Goal: Find specific page/section: Find specific page/section

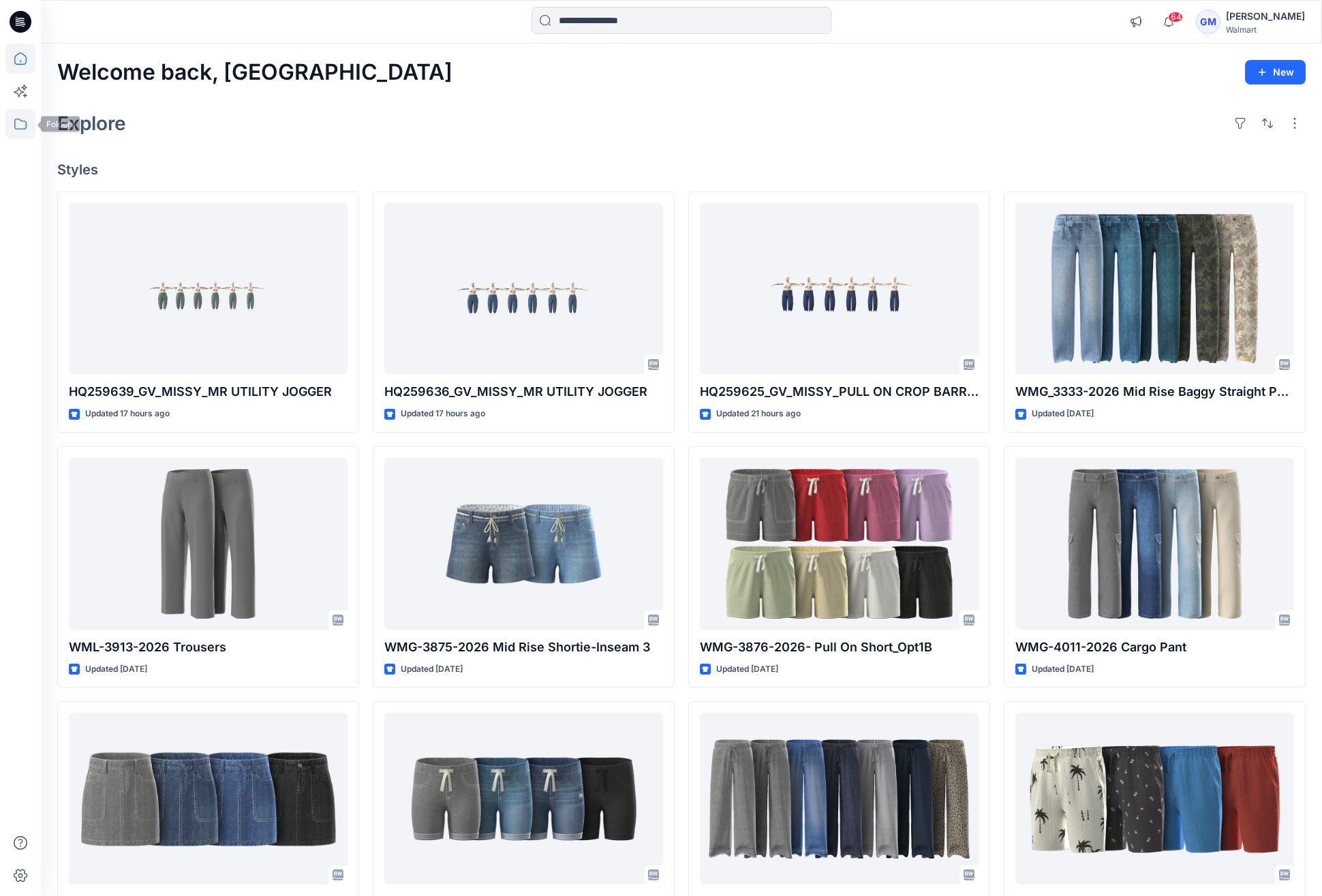
click at [28, 117] on icon at bounding box center [21, 124] width 30 height 30
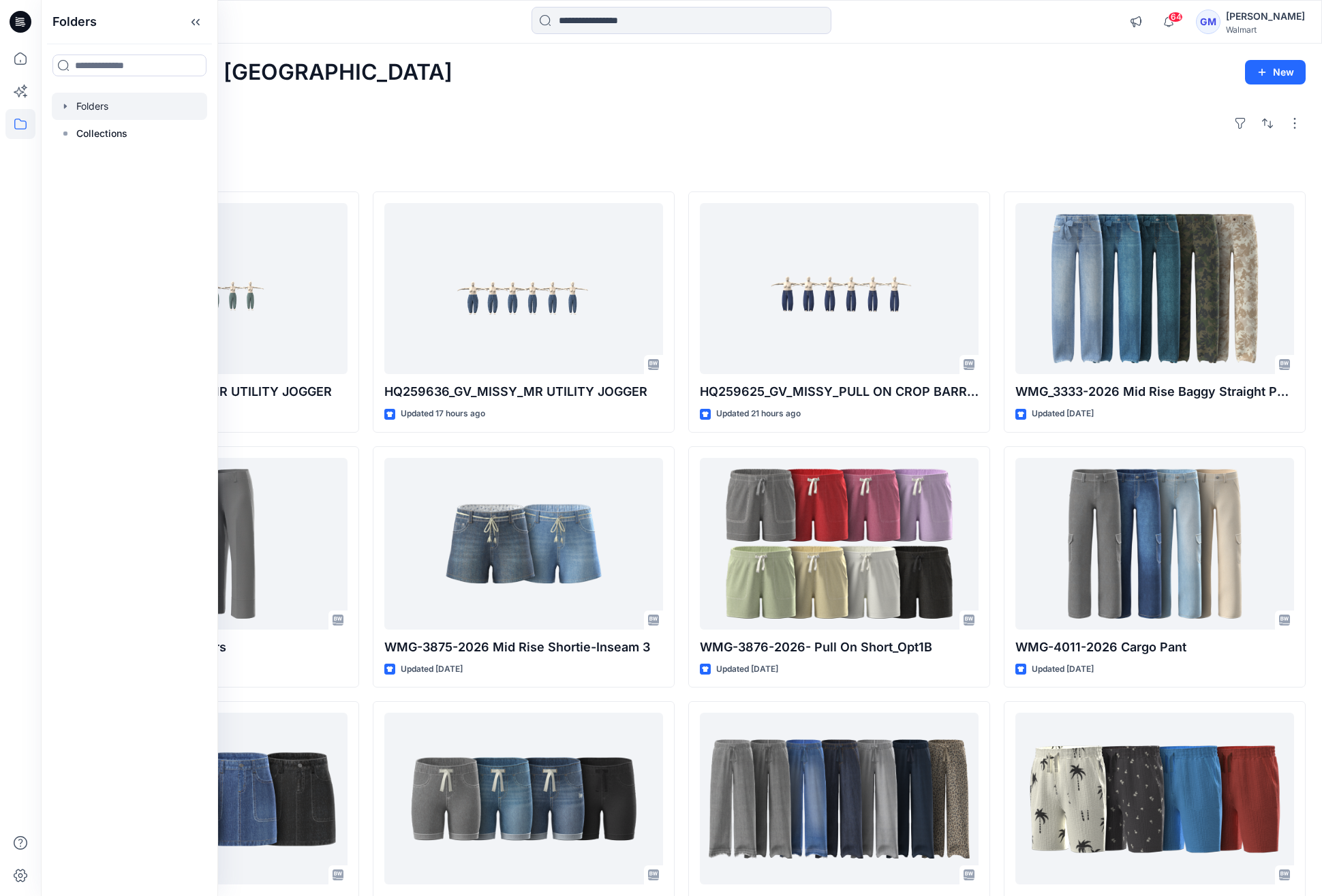
click at [121, 111] on div at bounding box center [129, 106] width 155 height 28
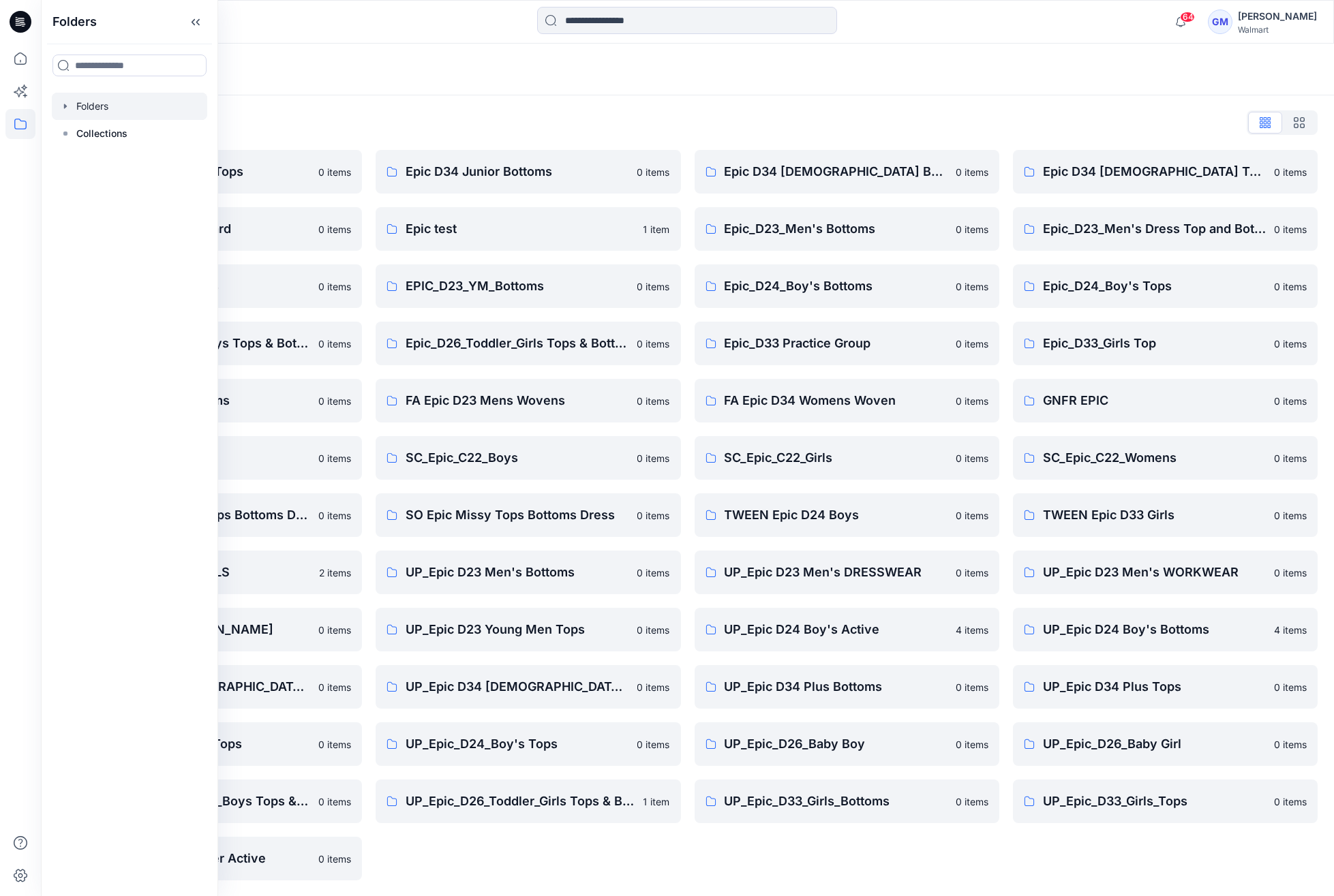
click at [412, 103] on div "Folders List Epic D23 Young Men Tops 0 items Epic NYC practice board 0 items Ep…" at bounding box center [688, 496] width 1293 height 801
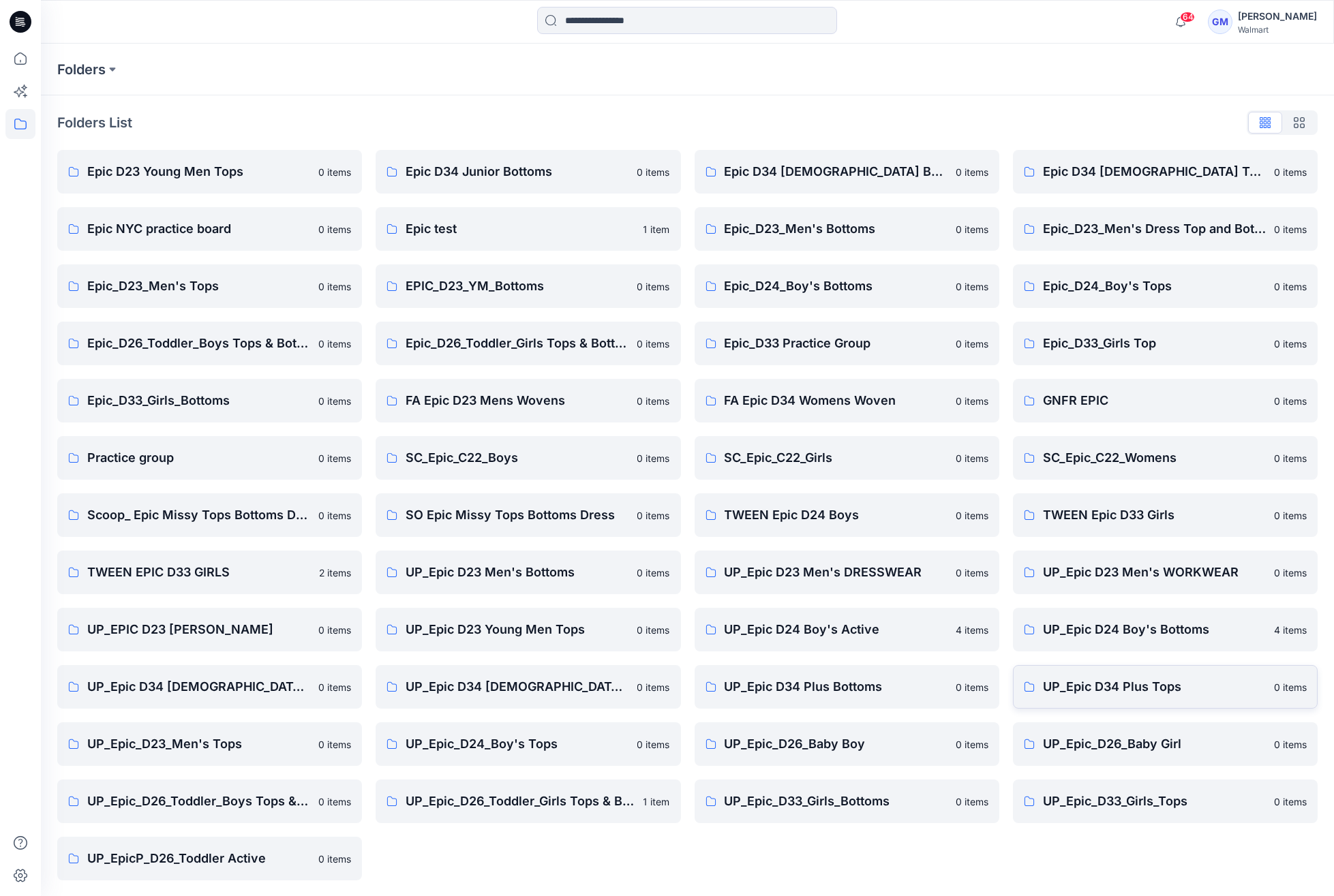
click at [1176, 682] on p "UP_Epic D34 Plus Tops" at bounding box center [1155, 686] width 223 height 19
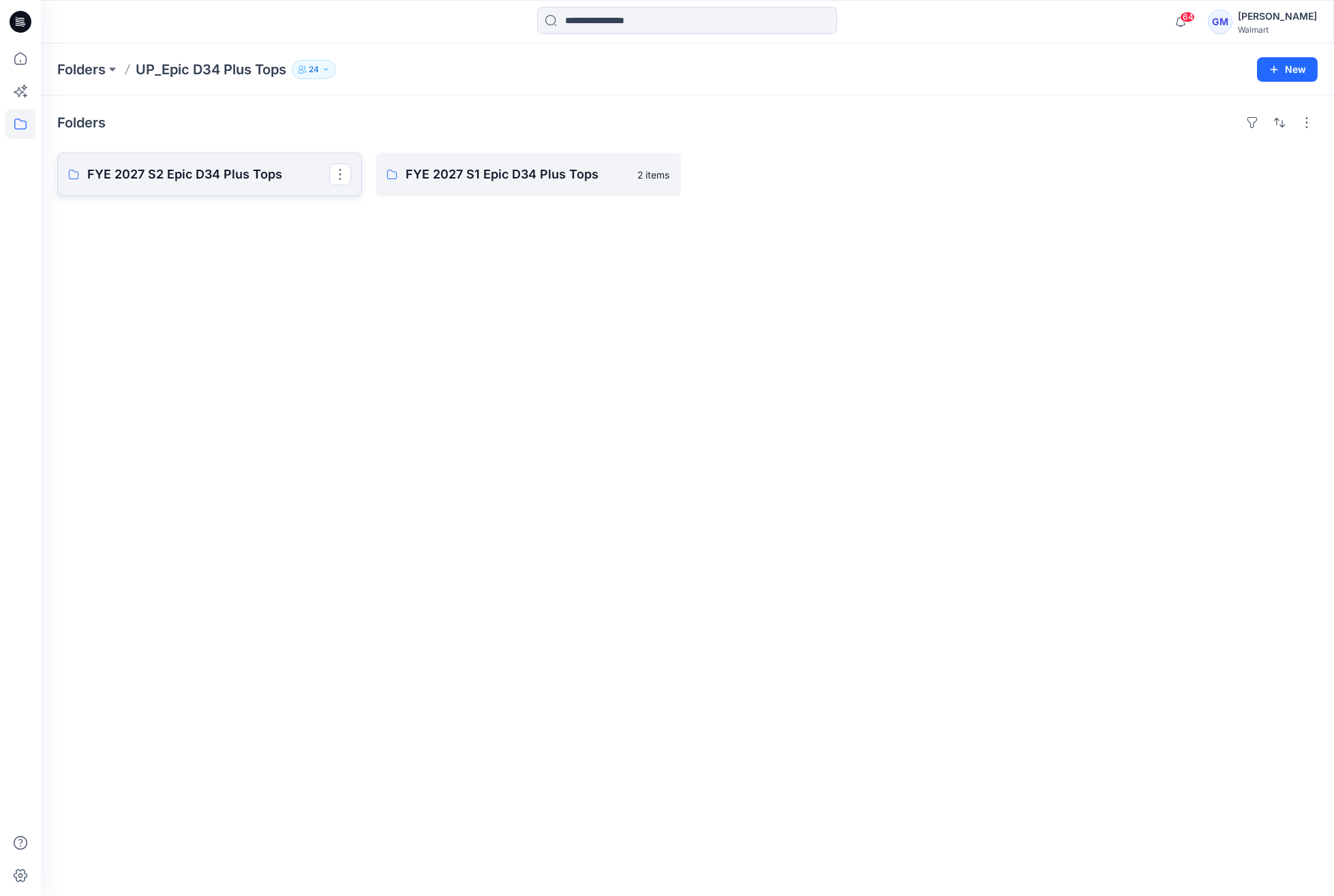
click at [213, 165] on p "FYE 2027 S2 Epic D34 Plus Tops" at bounding box center [208, 174] width 242 height 19
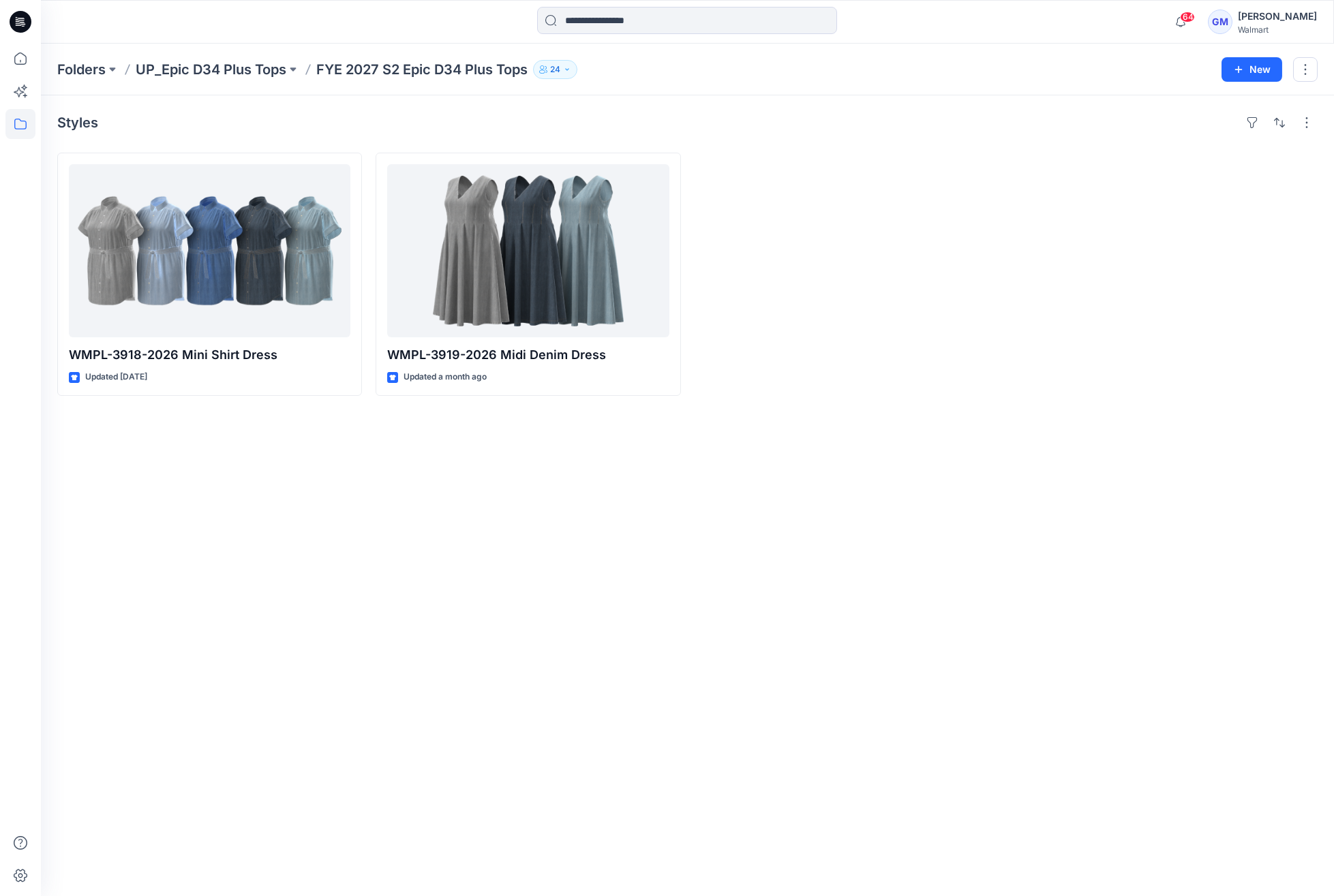
click at [444, 751] on div "Styles WMPL-3918-2026 Mini Shirt Dress Updated [DATE] WMPL-3919-2026 Midi Denim…" at bounding box center [688, 496] width 1293 height 801
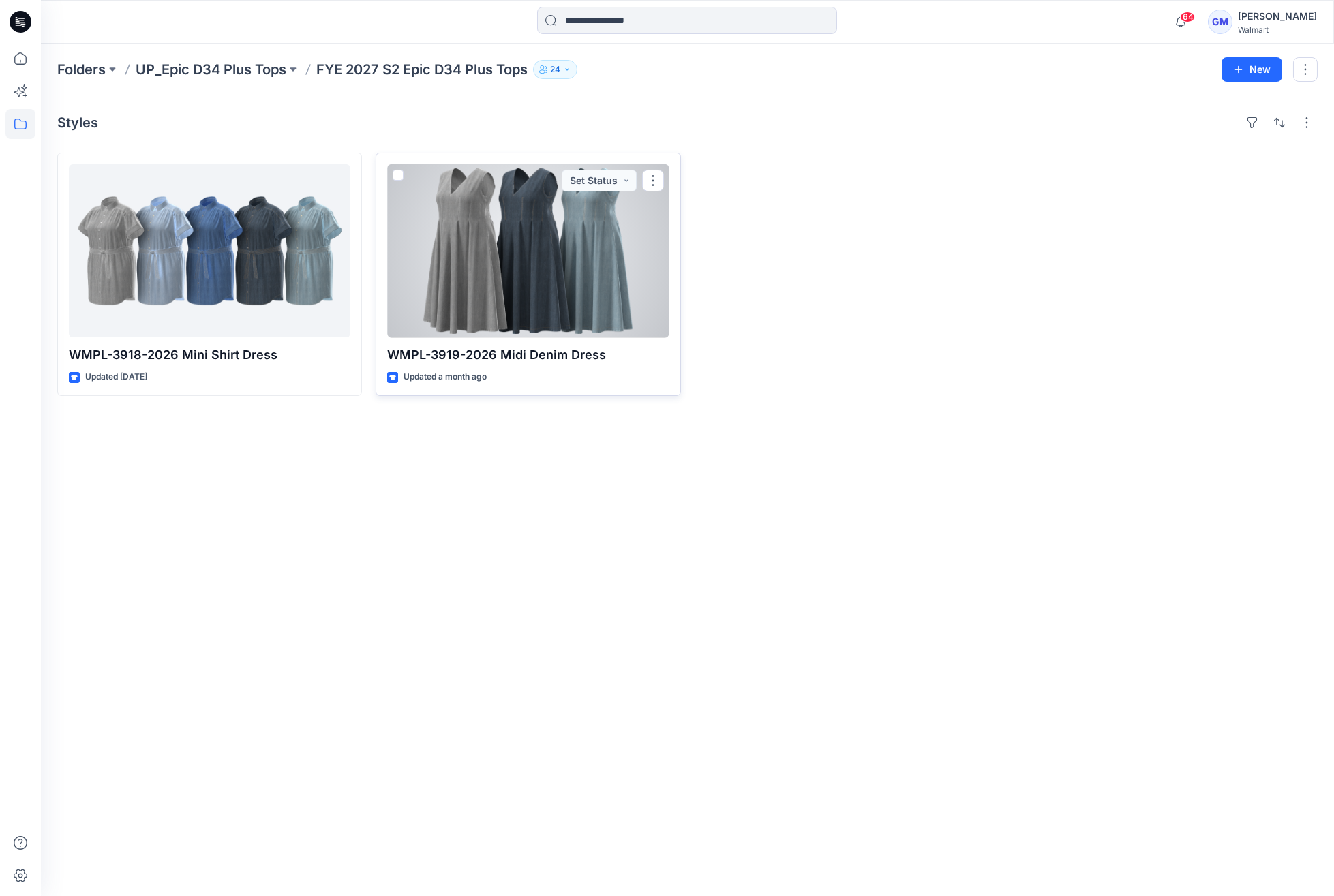
click at [499, 218] on div at bounding box center [528, 251] width 282 height 173
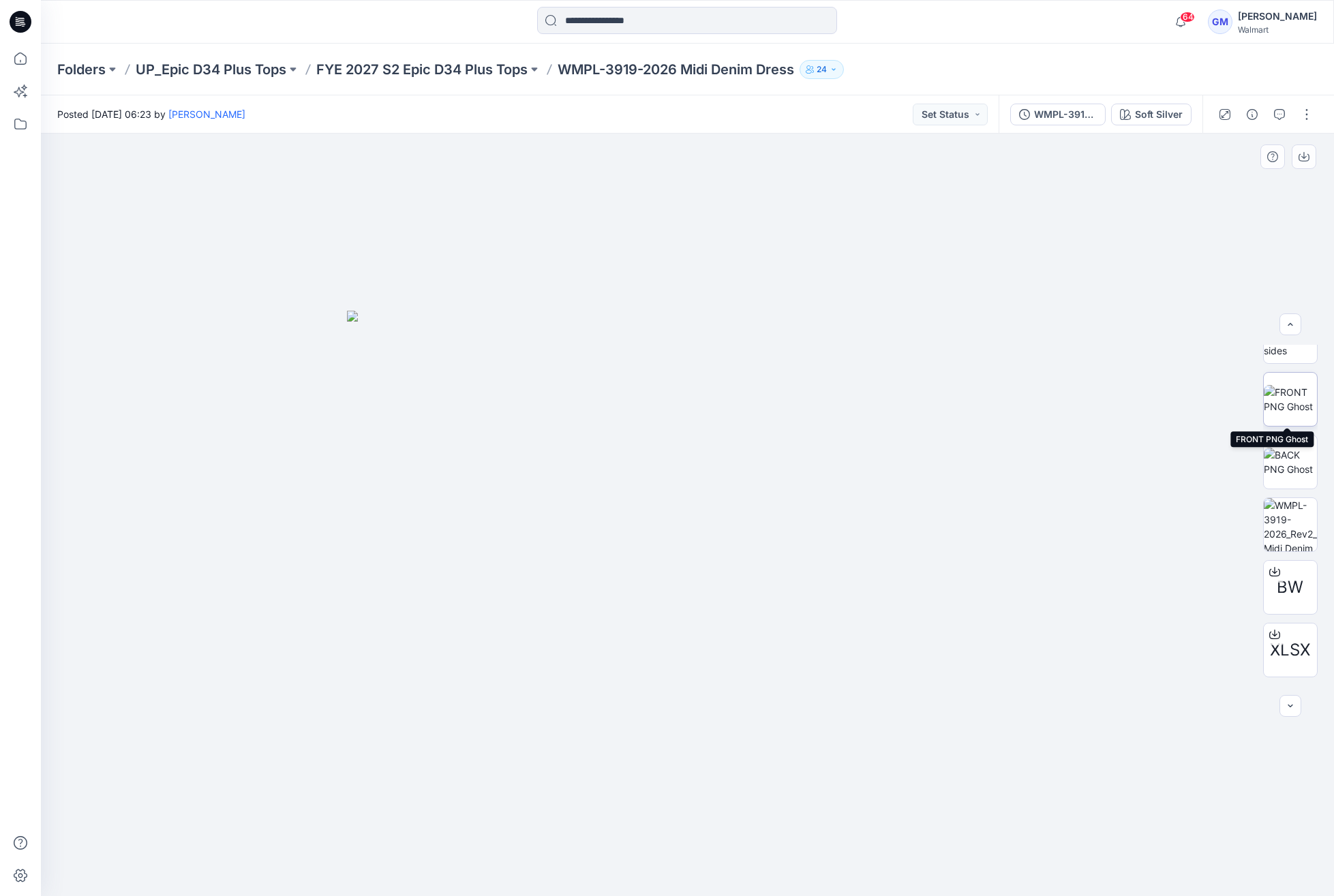
scroll to position [152, 0]
drag, startPoint x: 989, startPoint y: 32, endPoint x: 964, endPoint y: 107, distance: 79.1
click at [989, 32] on div at bounding box center [687, 22] width 646 height 30
click at [548, 846] on div at bounding box center [688, 515] width 1293 height 763
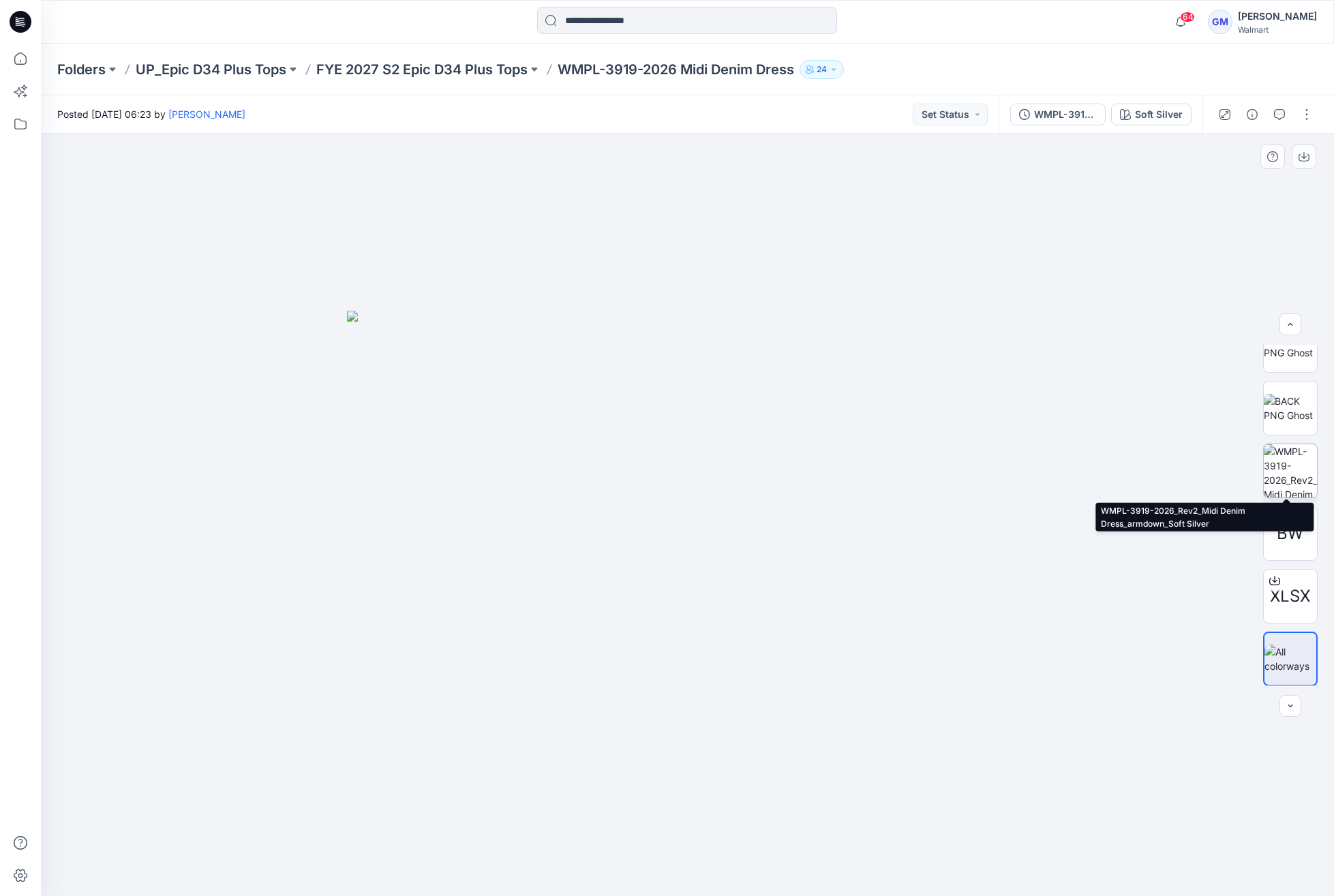
click at [1297, 472] on img at bounding box center [1290, 471] width 54 height 53
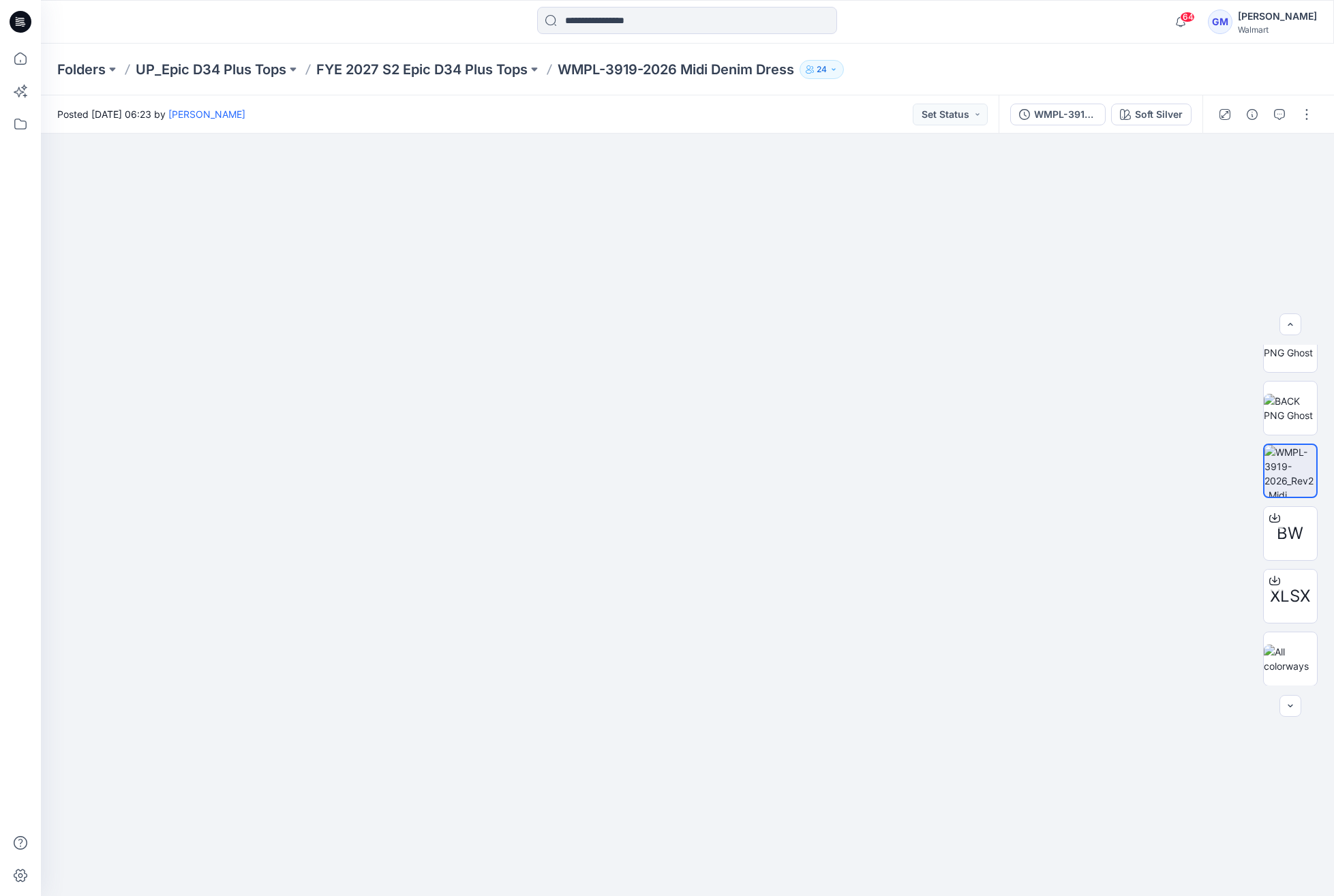
click at [1159, 94] on div "Folders UP_Epic D34 Plus Tops FYE 2027 S2 Epic D34 Plus Tops WMPL-3919-2026 Mid…" at bounding box center [688, 70] width 1293 height 52
click at [1153, 107] on div "Soft Silver" at bounding box center [1159, 114] width 48 height 15
